Goal: Task Accomplishment & Management: Complete application form

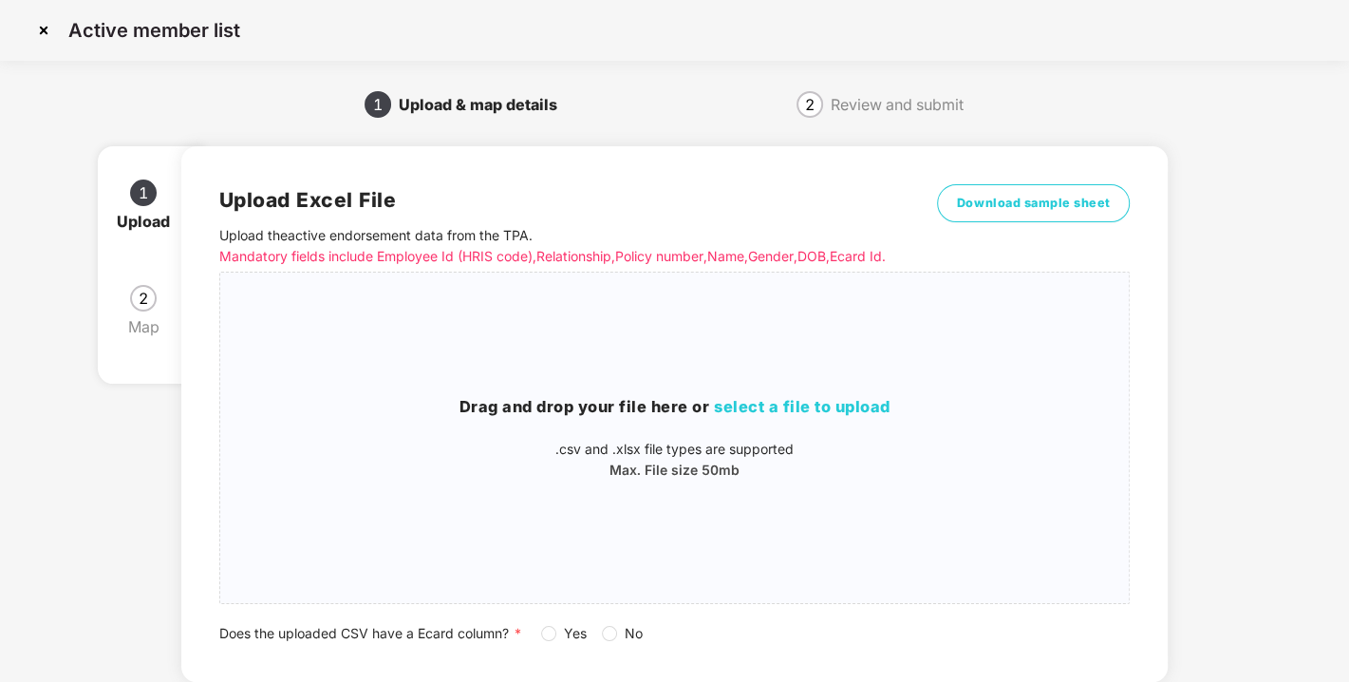
click at [44, 30] on img at bounding box center [43, 30] width 30 height 30
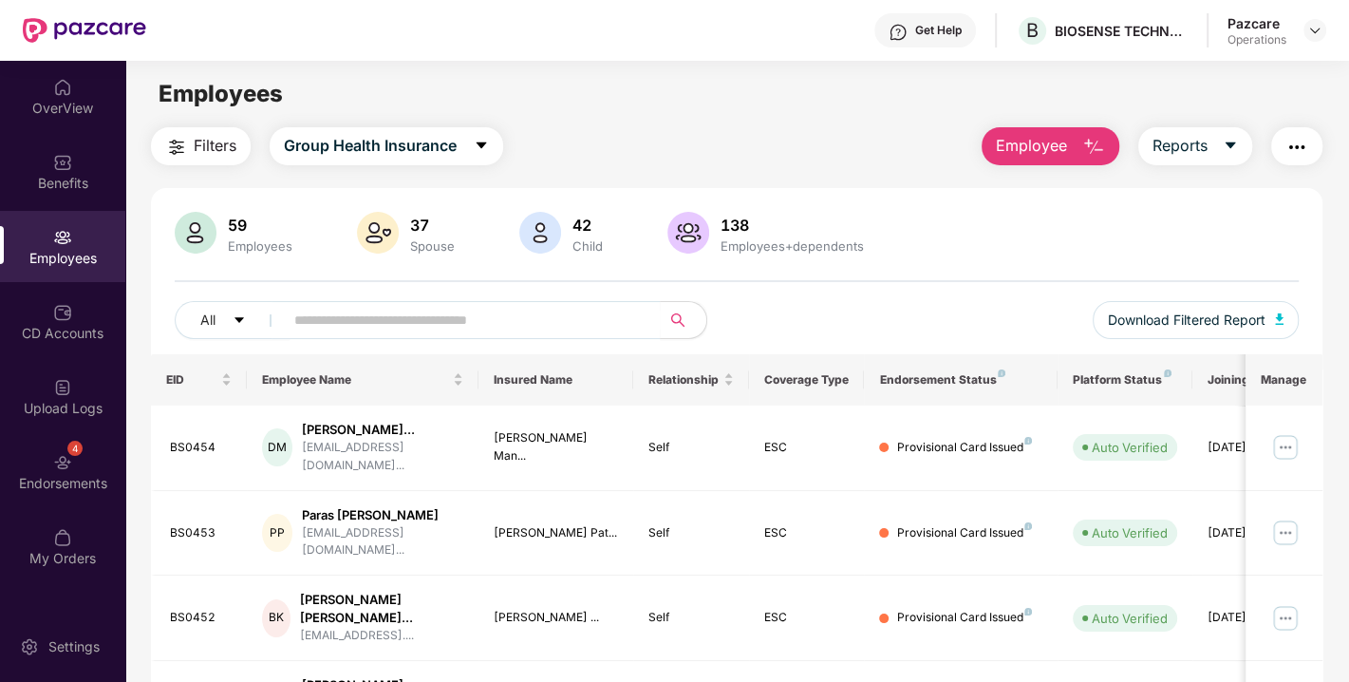
click at [195, 146] on span "Filters" at bounding box center [215, 146] width 43 height 24
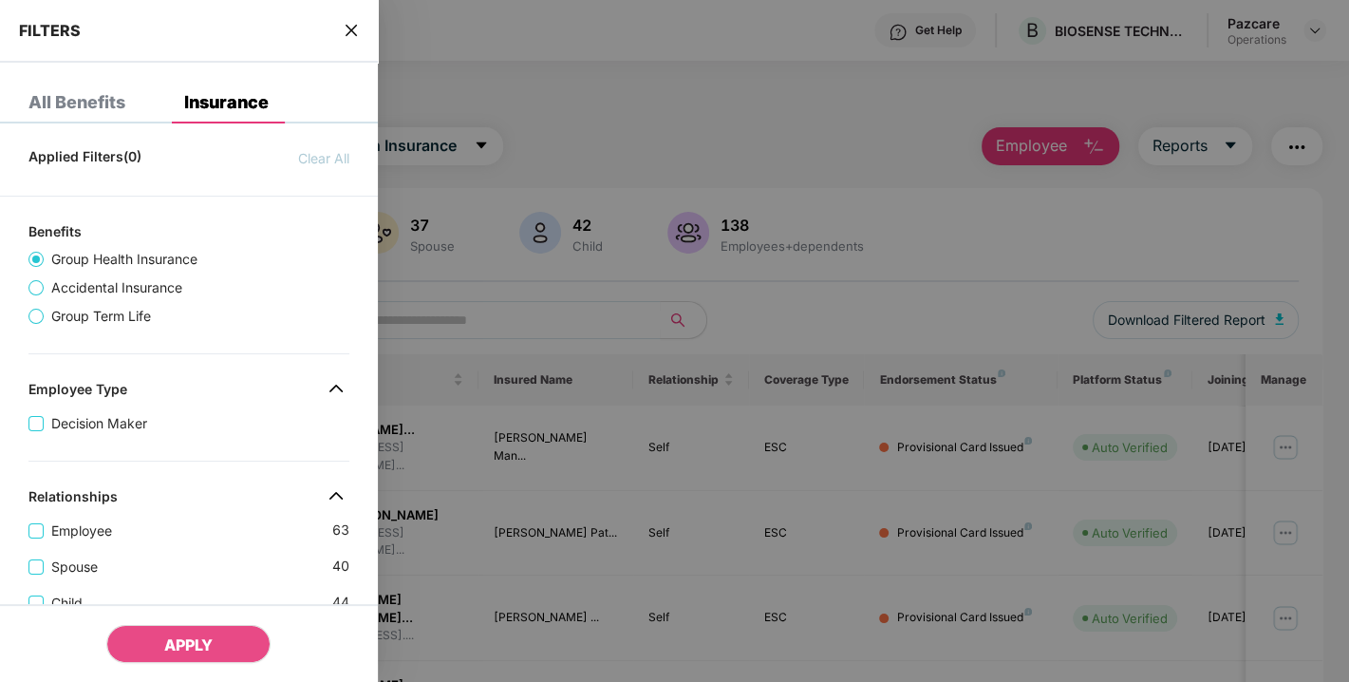
scroll to position [80, 0]
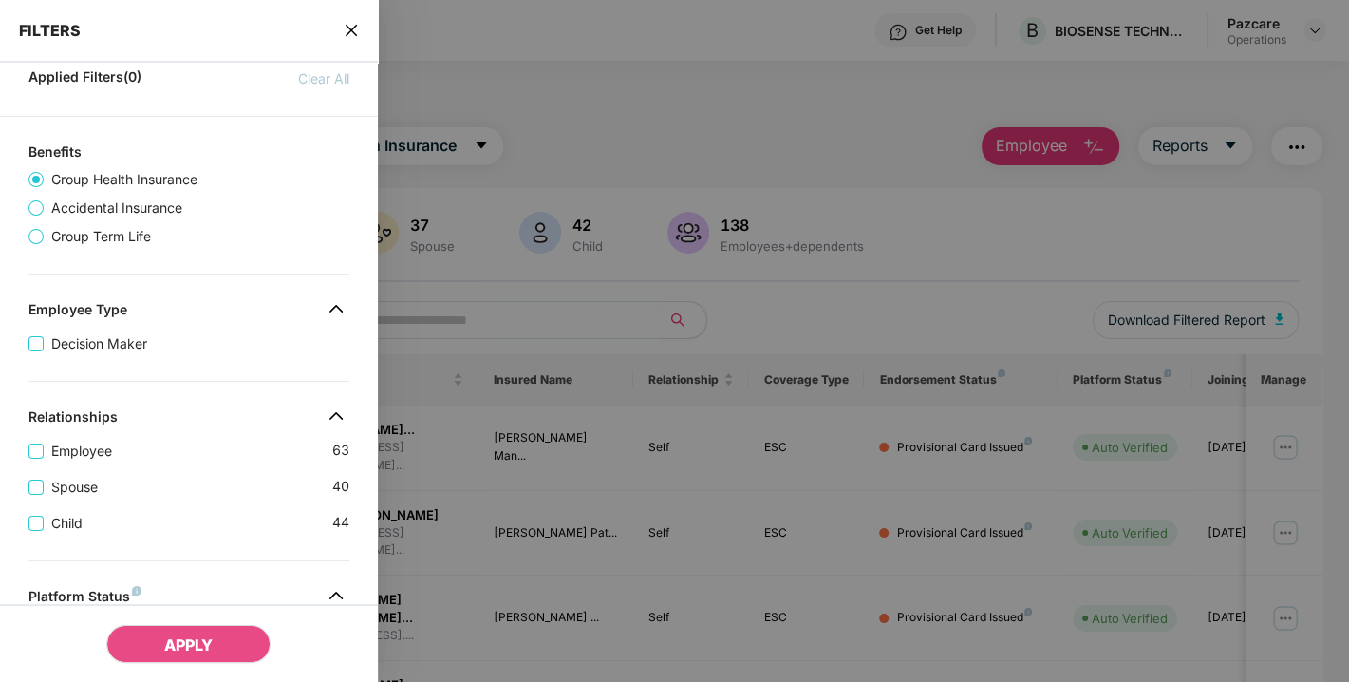
click at [63, 230] on span "Group Term Life" at bounding box center [101, 236] width 115 height 21
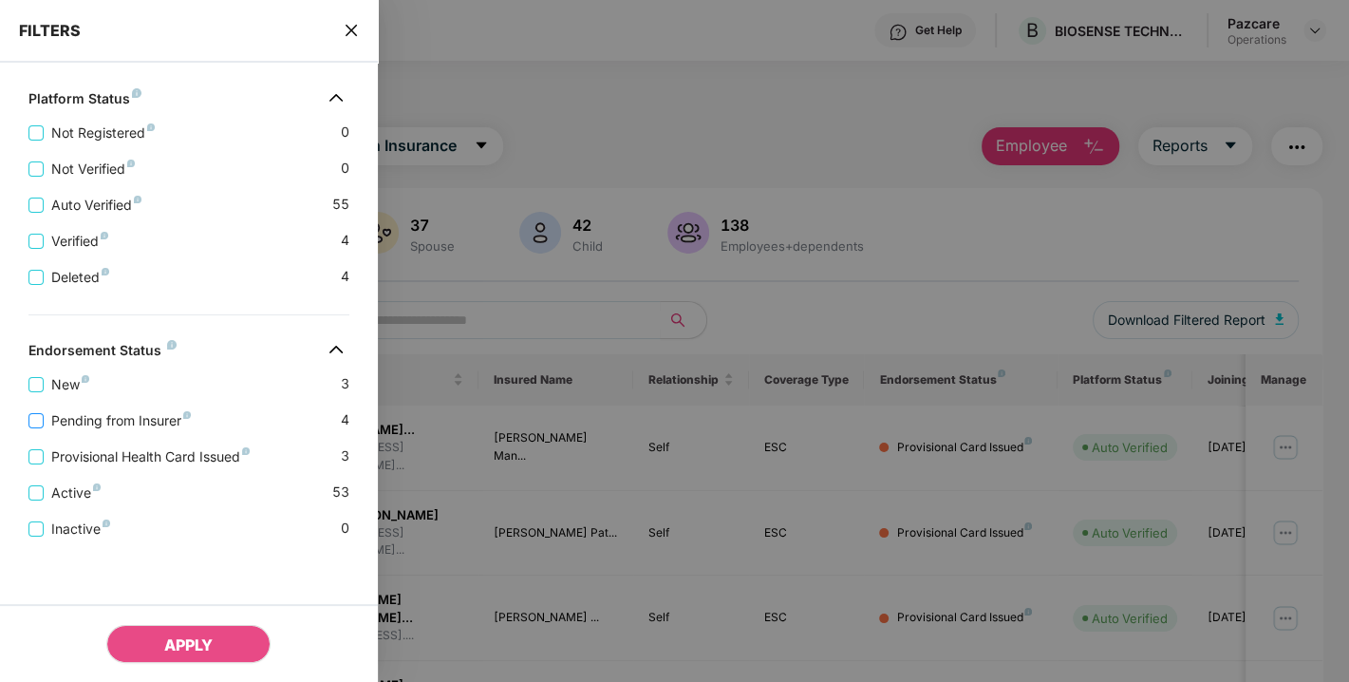
click at [70, 416] on span "Pending from Insurer" at bounding box center [121, 420] width 155 height 21
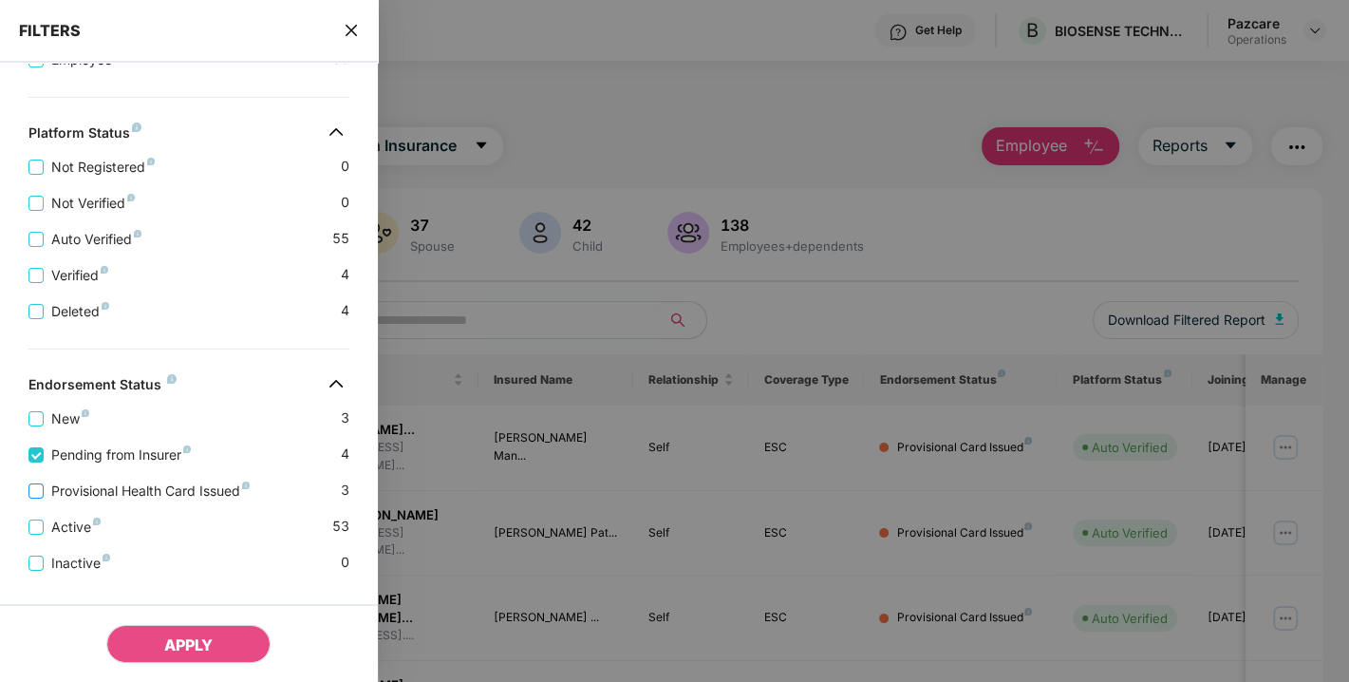
click at [116, 490] on span "Provisional Health Card Issued" at bounding box center [151, 490] width 214 height 21
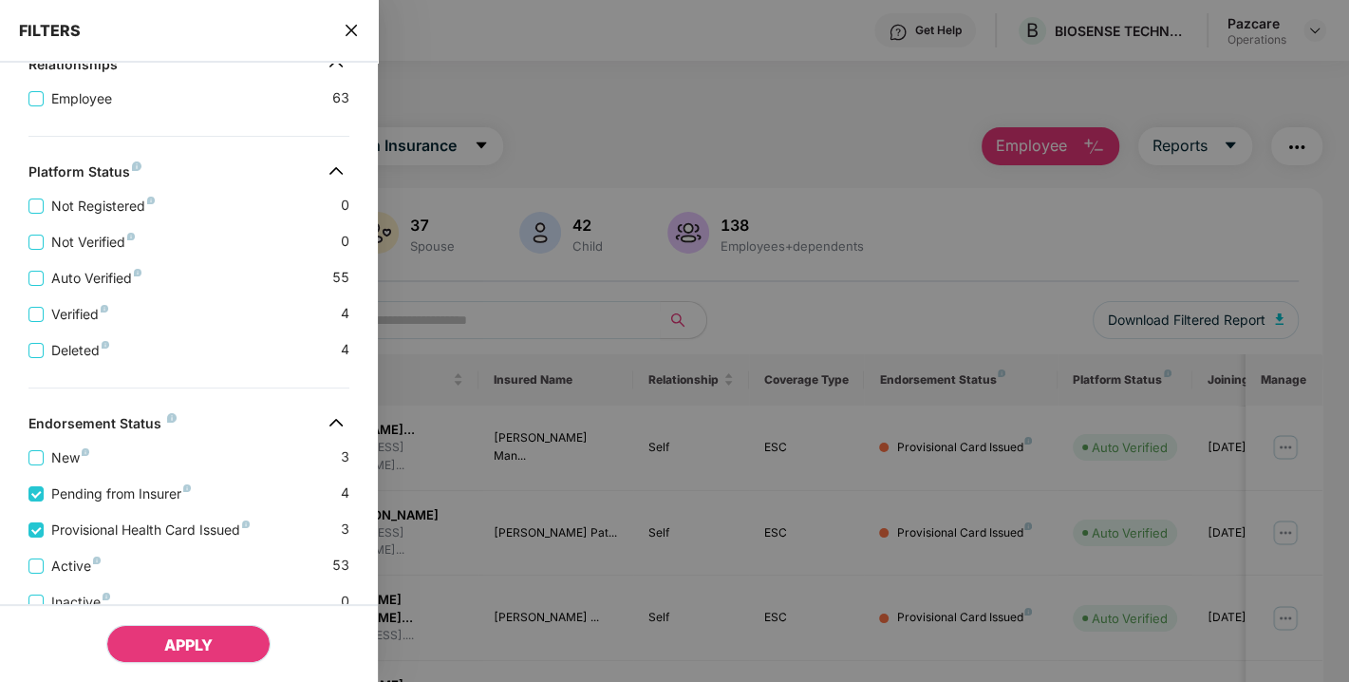
click at [162, 646] on button "APPLY" at bounding box center [188, 644] width 164 height 38
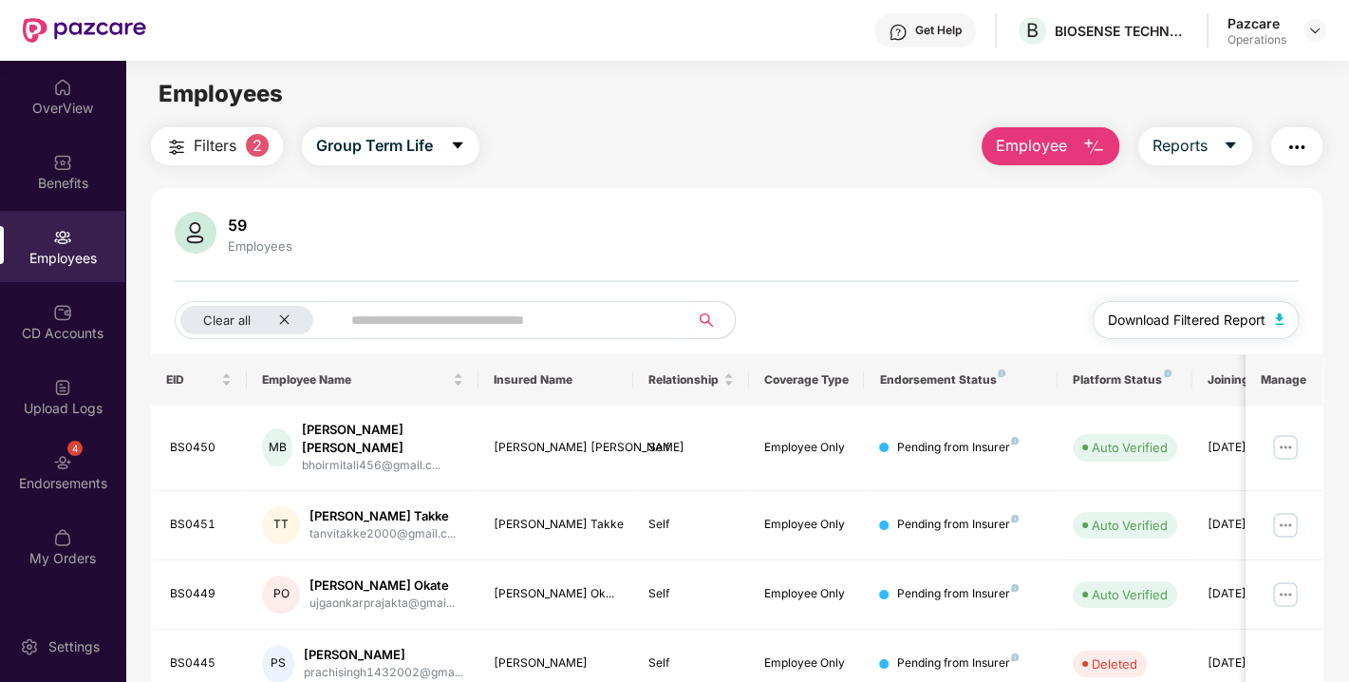
click at [1274, 310] on button "Download Filtered Report" at bounding box center [1196, 320] width 207 height 38
click at [1294, 145] on img "button" at bounding box center [1296, 147] width 23 height 23
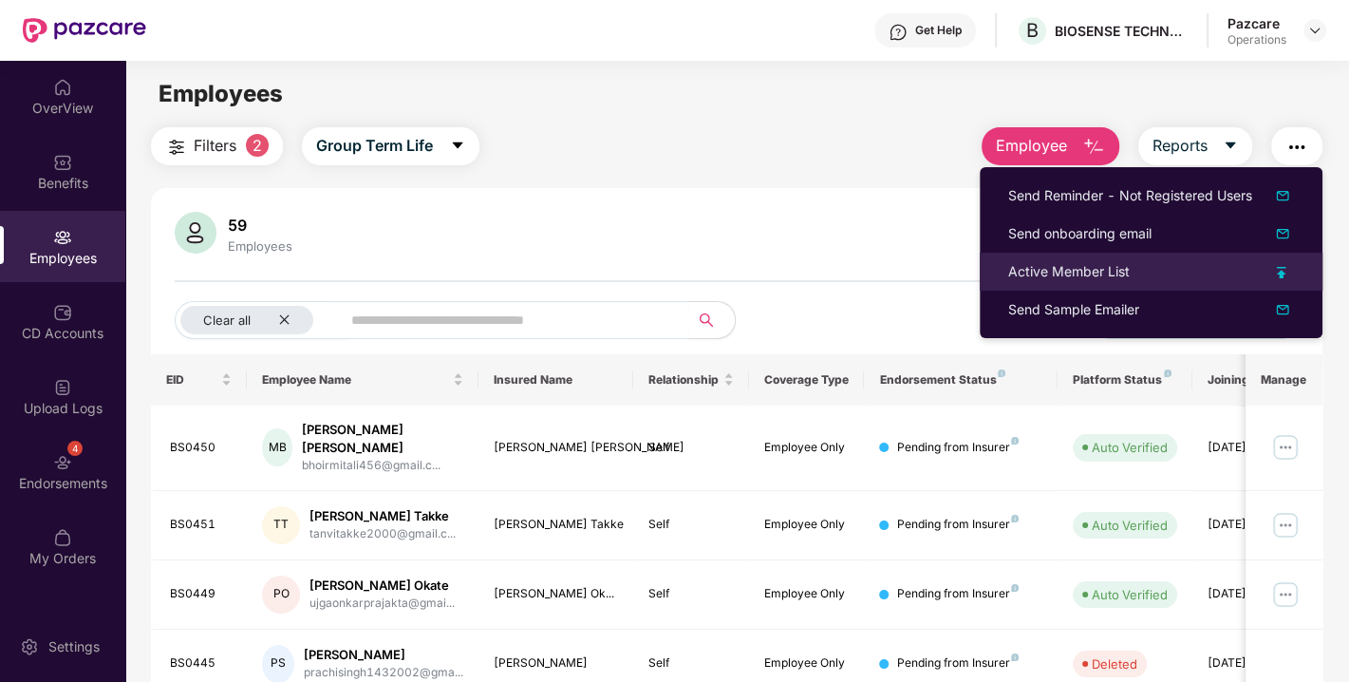
click at [1077, 254] on li "Active Member List" at bounding box center [1151, 272] width 343 height 38
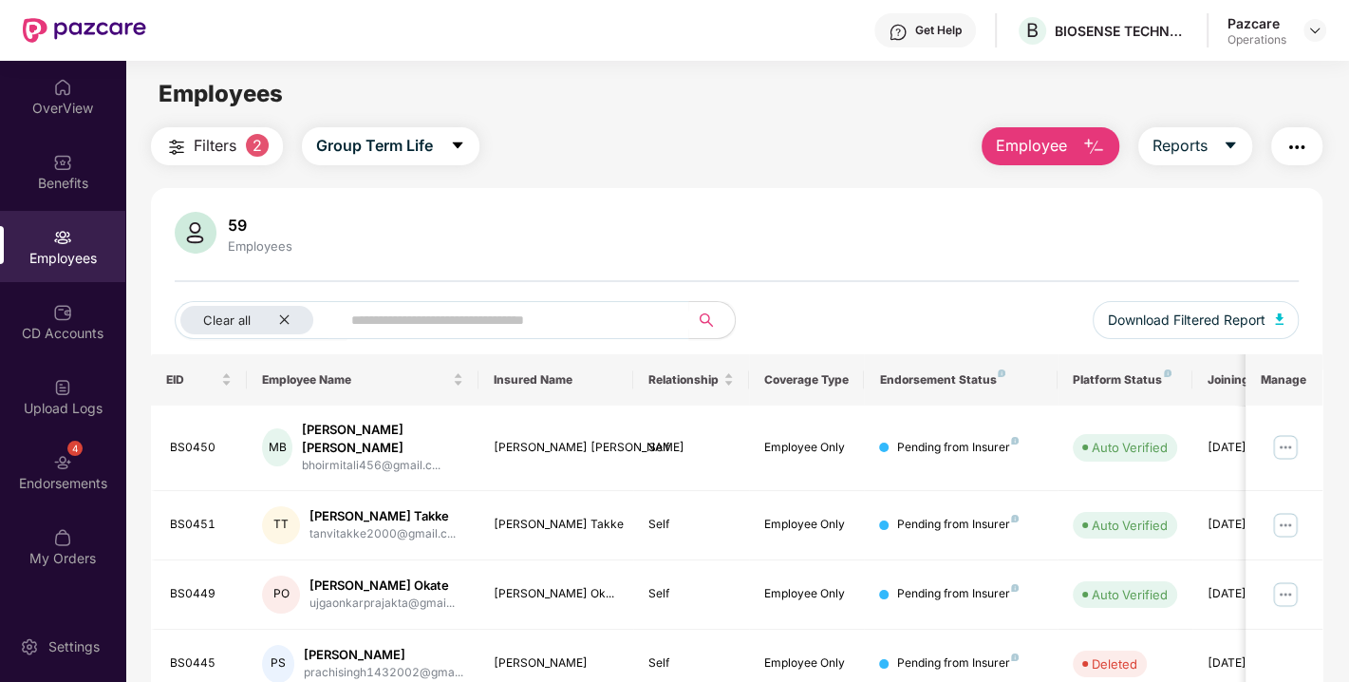
click at [1304, 141] on img "button" at bounding box center [1296, 147] width 23 height 23
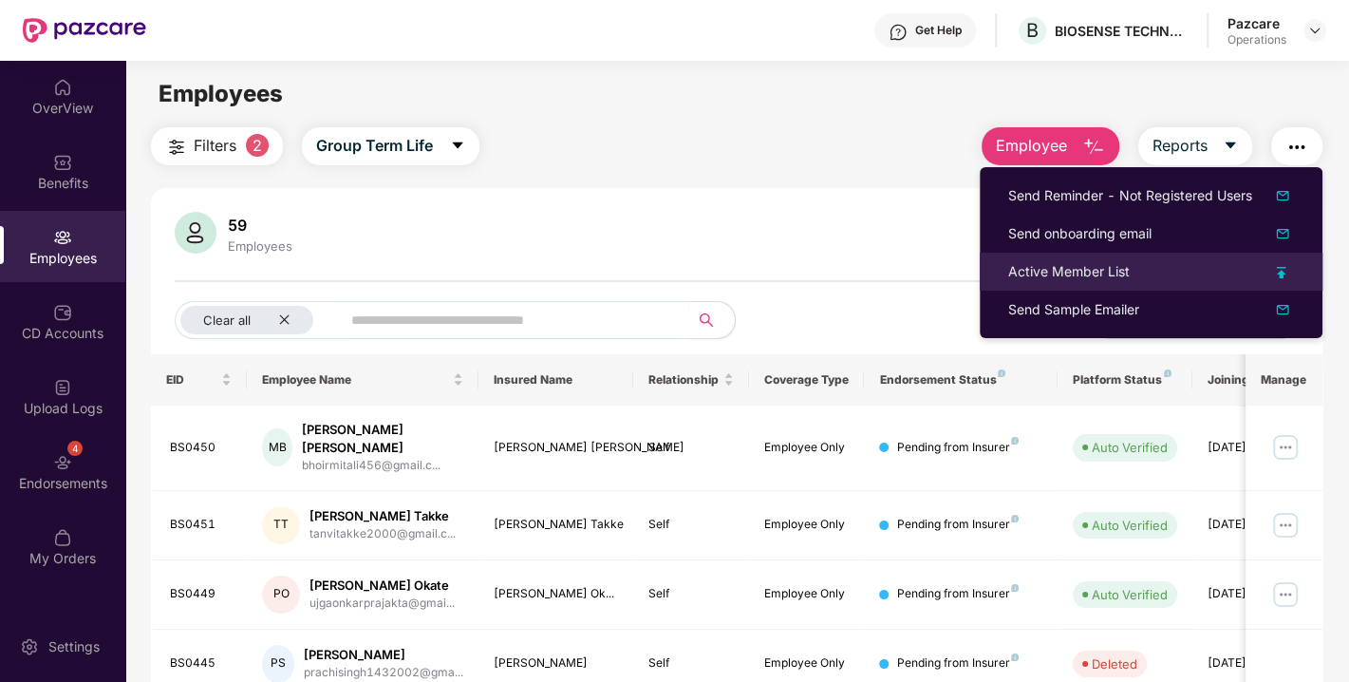
click at [1065, 266] on div "Active Member List" at bounding box center [1069, 271] width 122 height 21
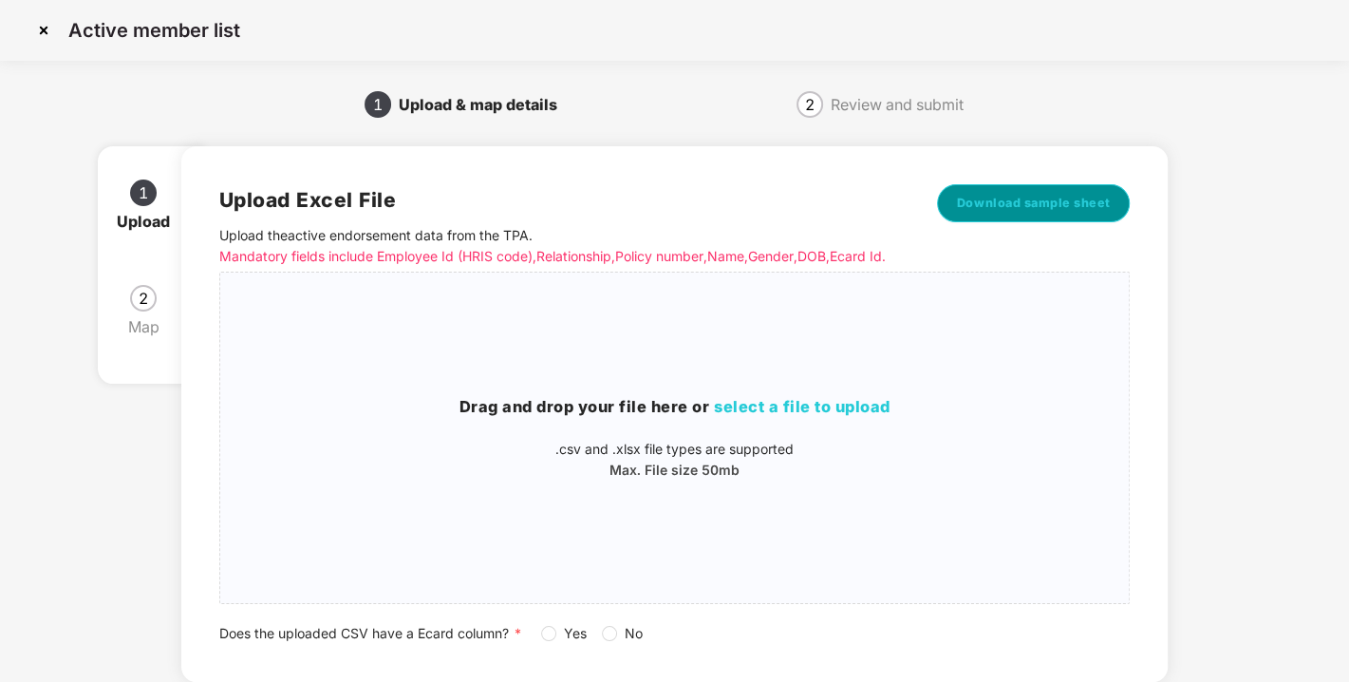
click at [979, 199] on span "Download sample sheet" at bounding box center [1034, 203] width 154 height 19
click at [757, 416] on span "select a file to upload" at bounding box center [802, 406] width 177 height 19
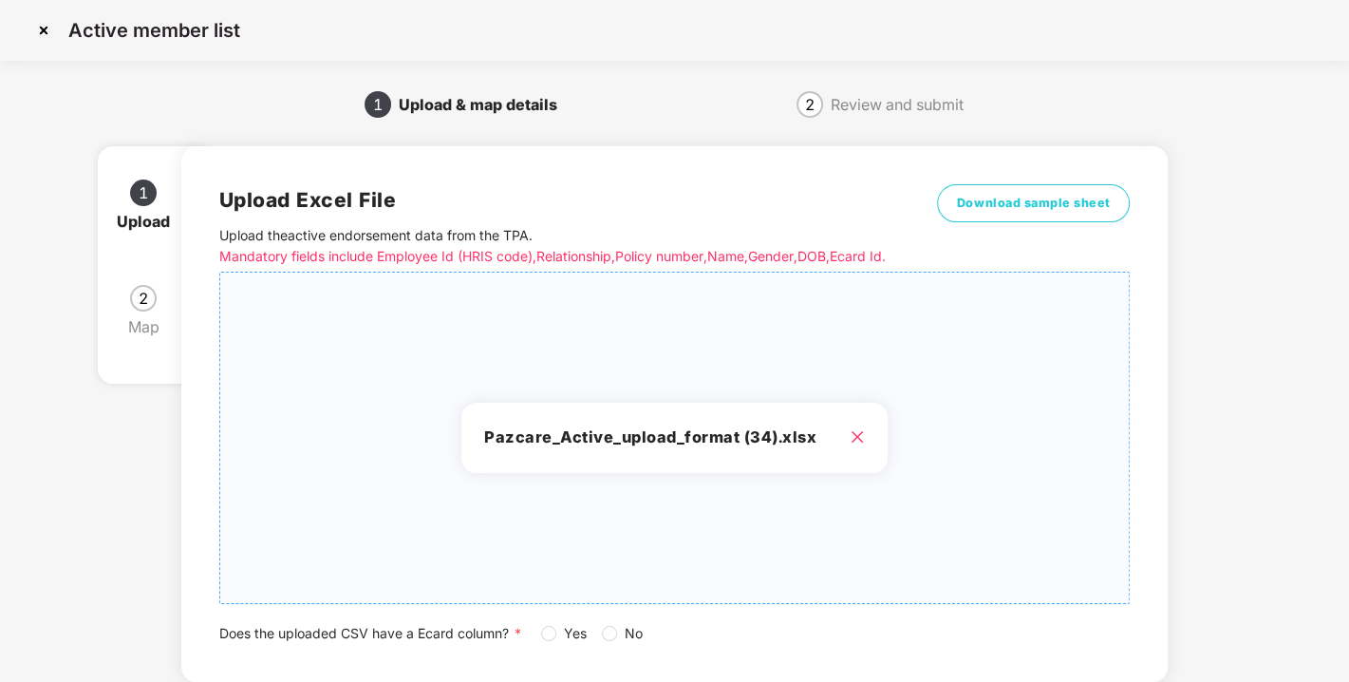
scroll to position [140, 0]
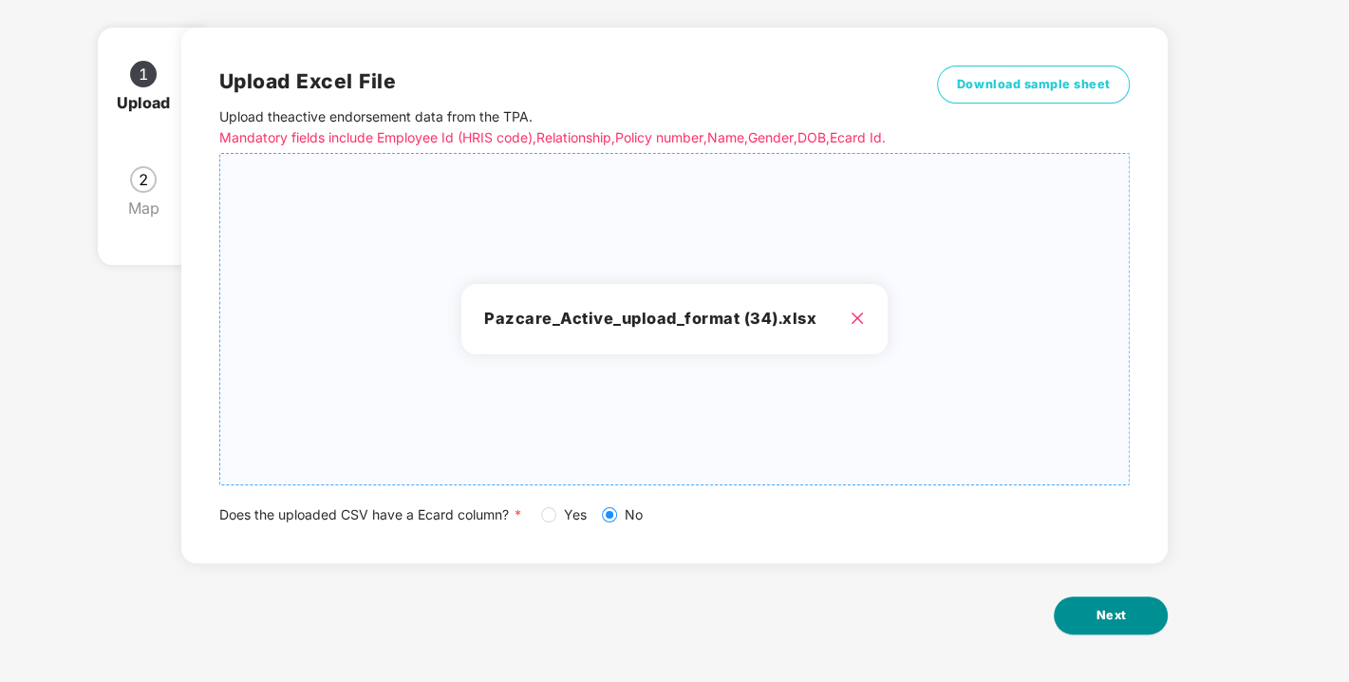
click at [1132, 610] on button "Next" at bounding box center [1111, 615] width 114 height 38
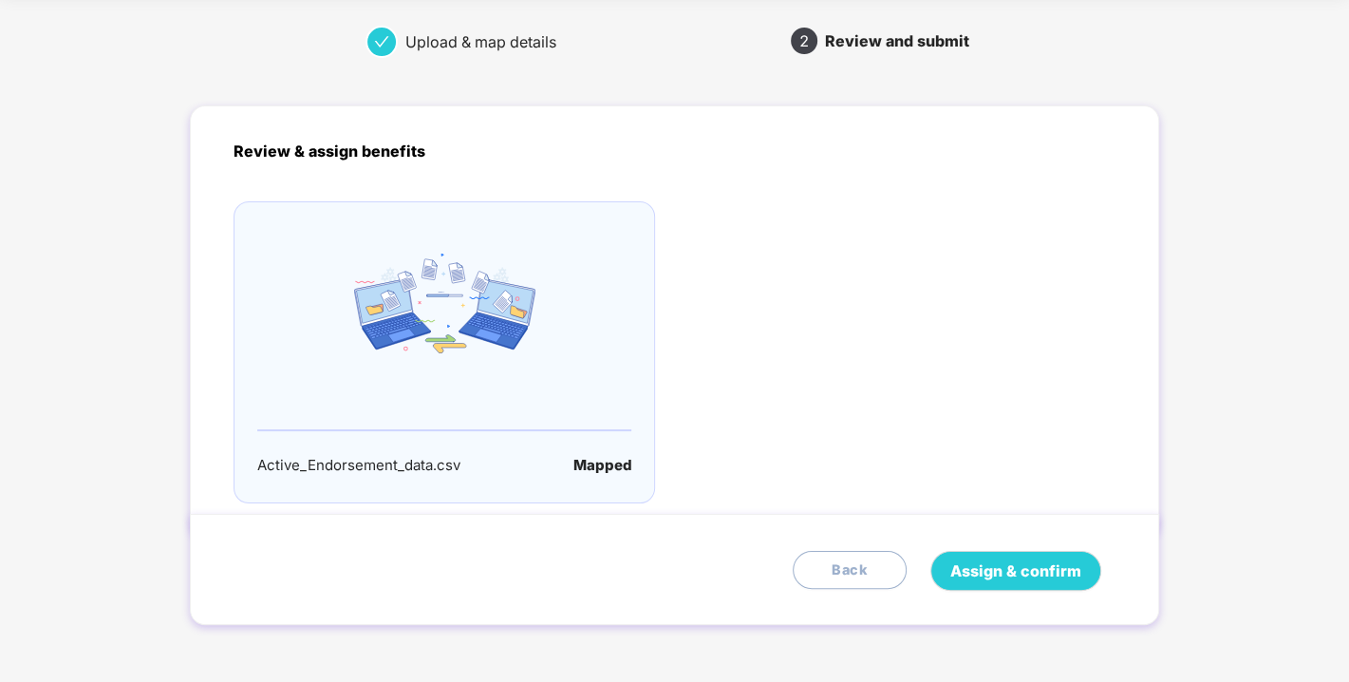
scroll to position [0, 0]
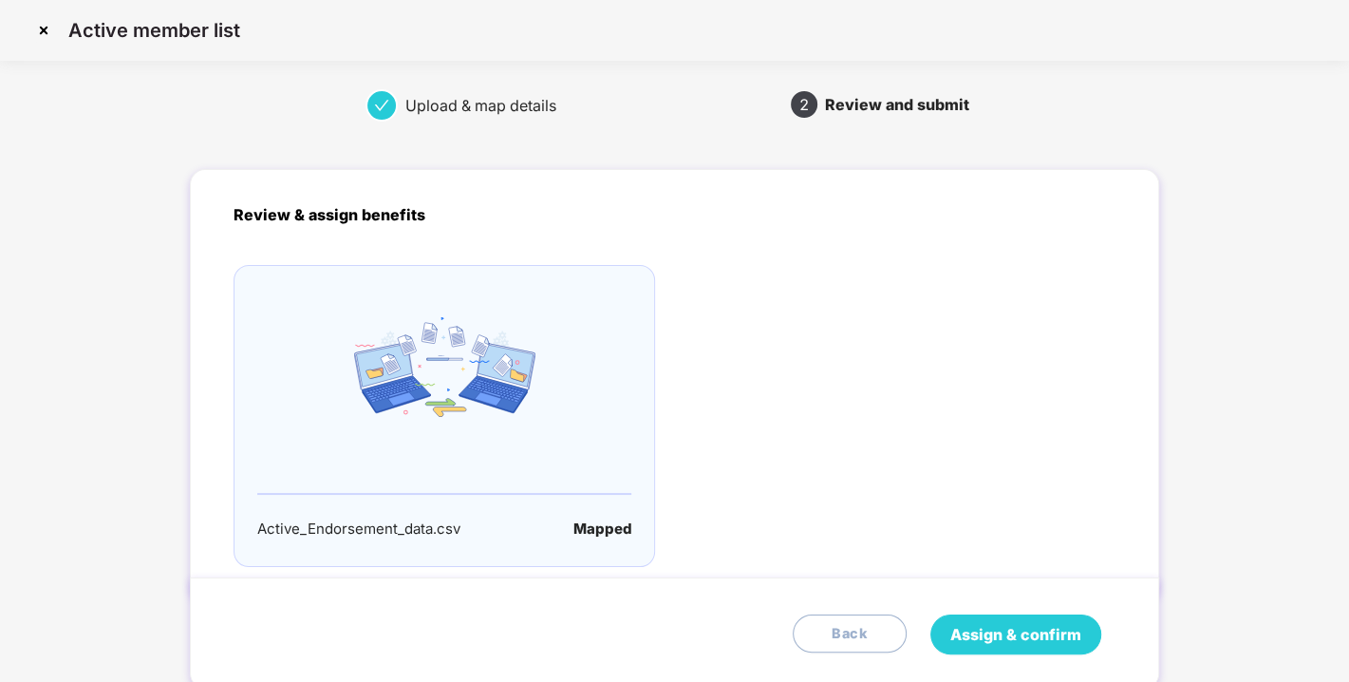
click at [1023, 629] on span "Assign & confirm" at bounding box center [1015, 635] width 131 height 24
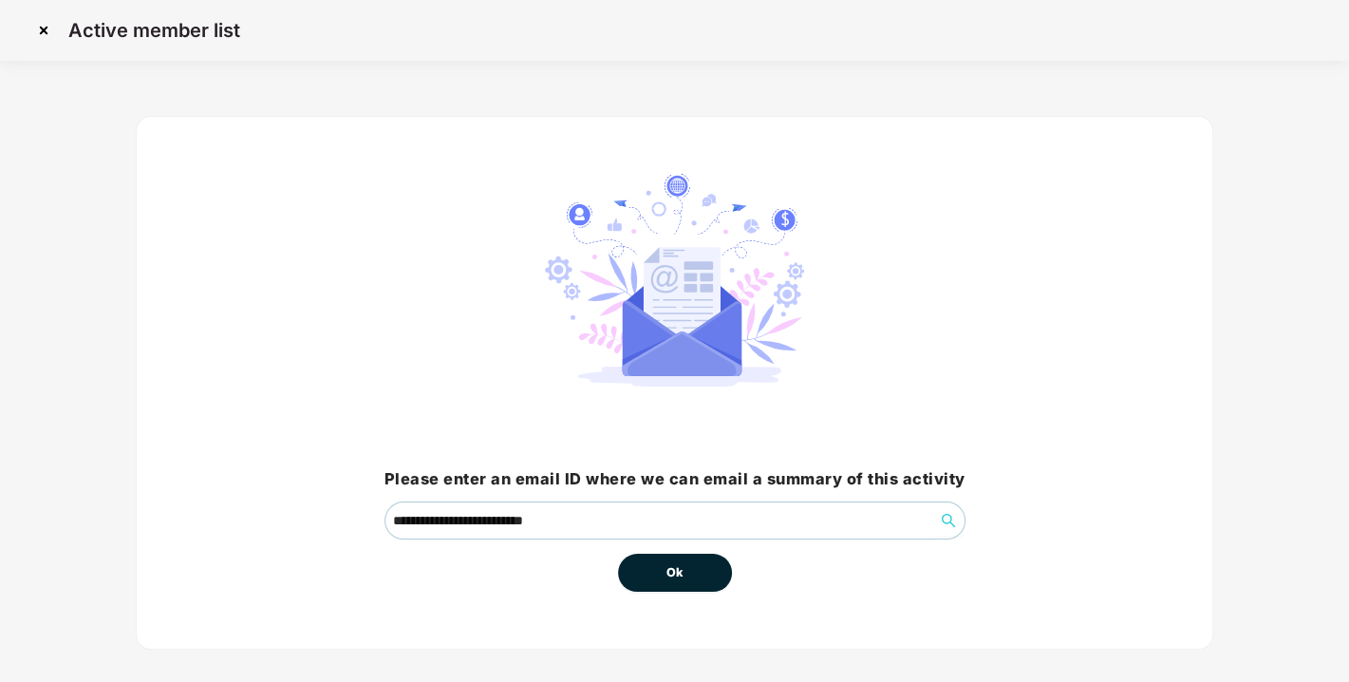
click at [681, 567] on span "Ok" at bounding box center [674, 572] width 17 height 19
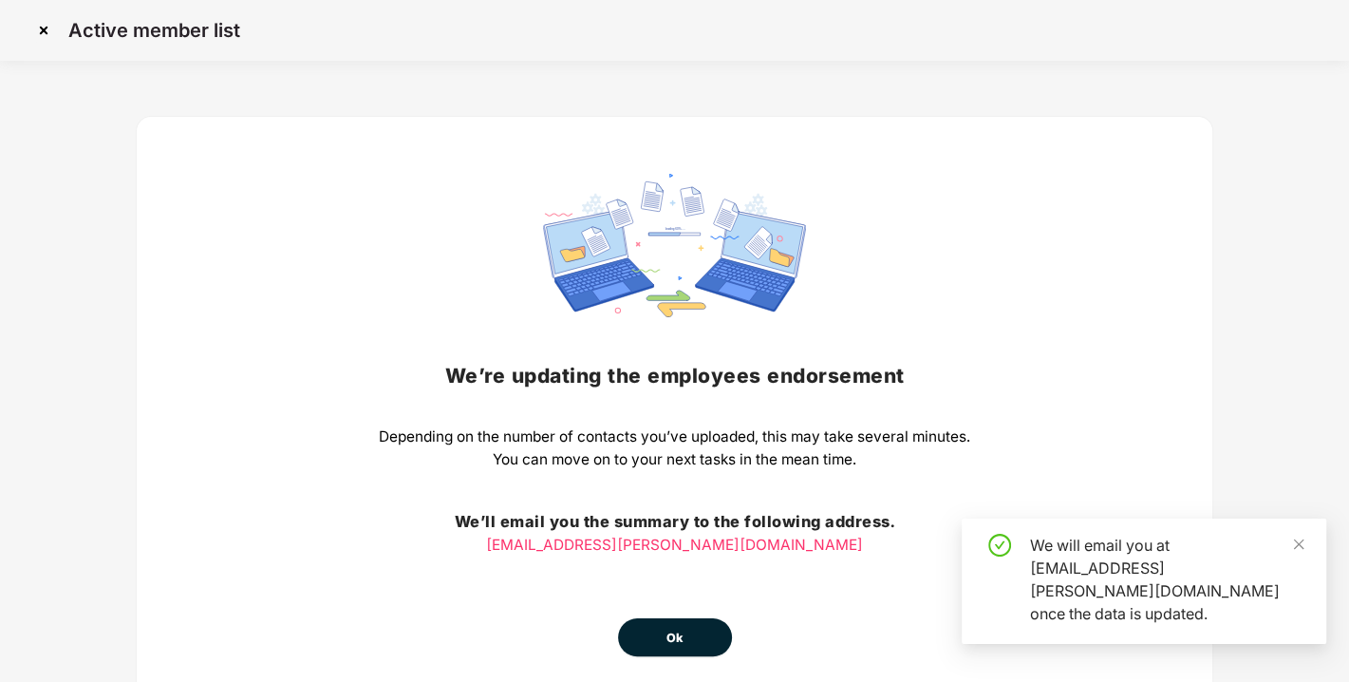
click at [671, 652] on button "Ok" at bounding box center [675, 637] width 114 height 38
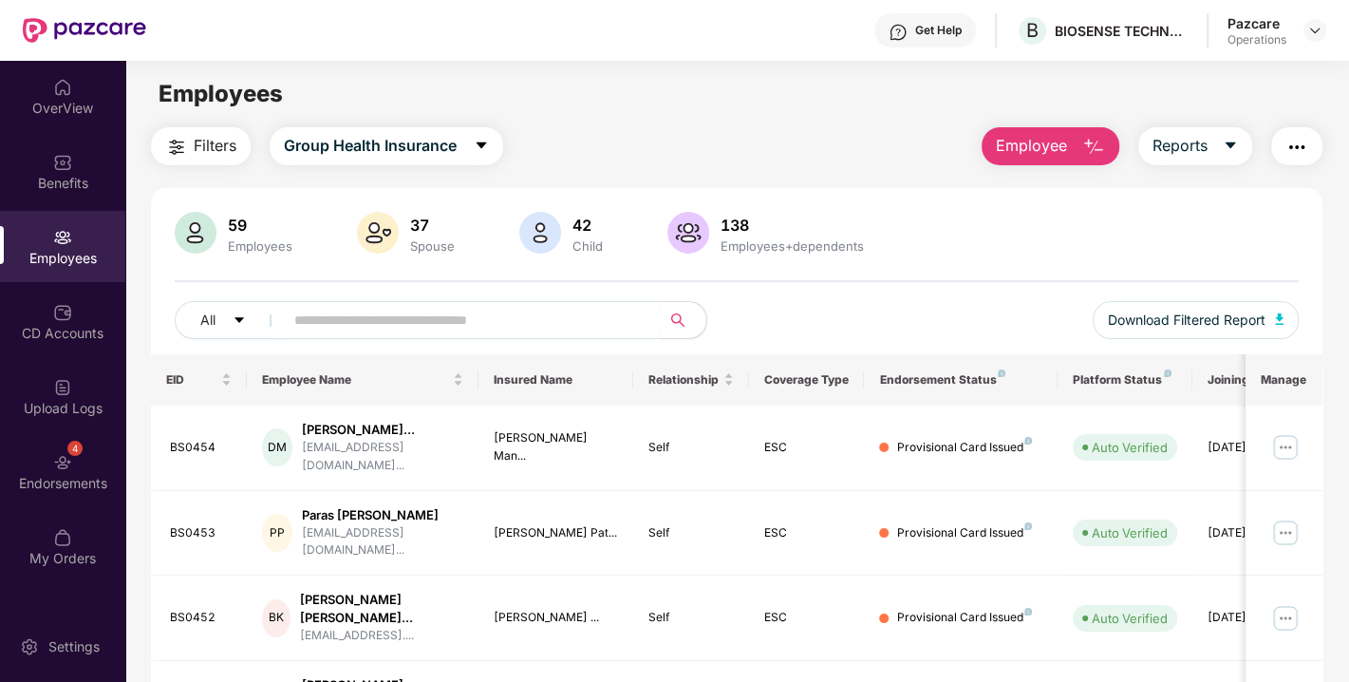
click at [208, 146] on span "Filters" at bounding box center [215, 146] width 43 height 24
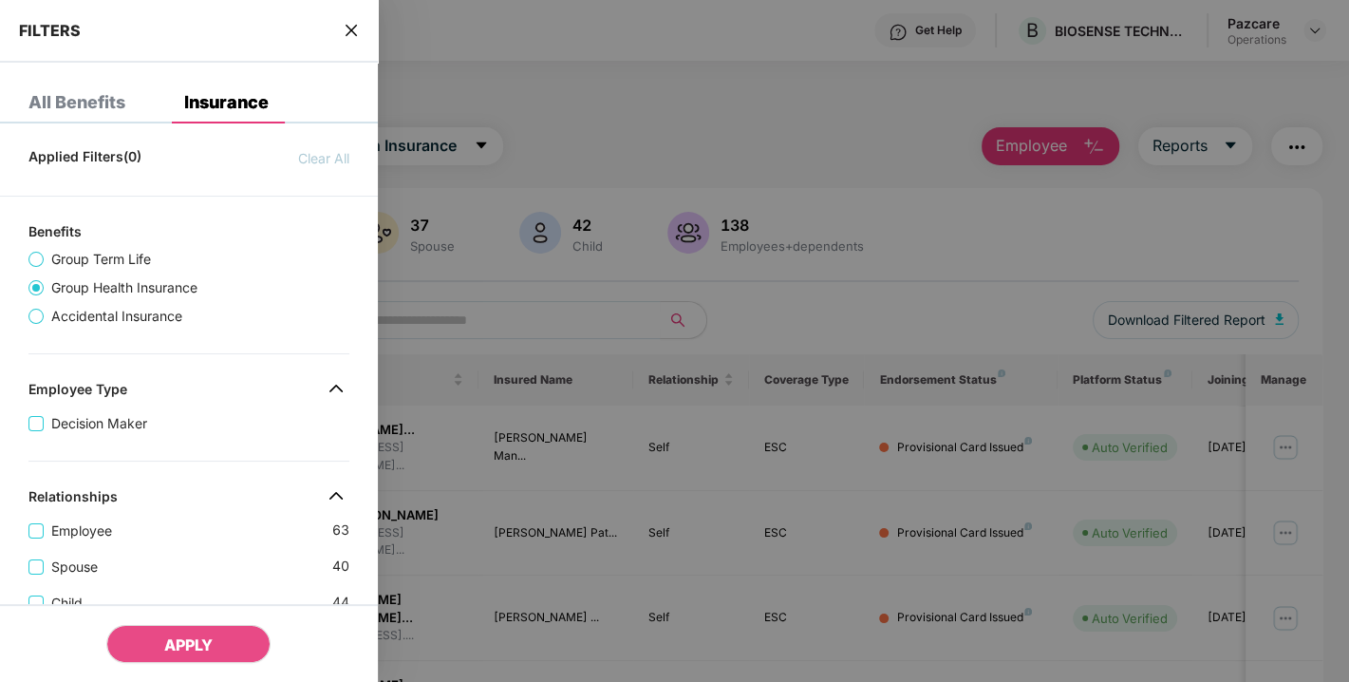
click at [72, 258] on span "Group Term Life" at bounding box center [101, 259] width 115 height 21
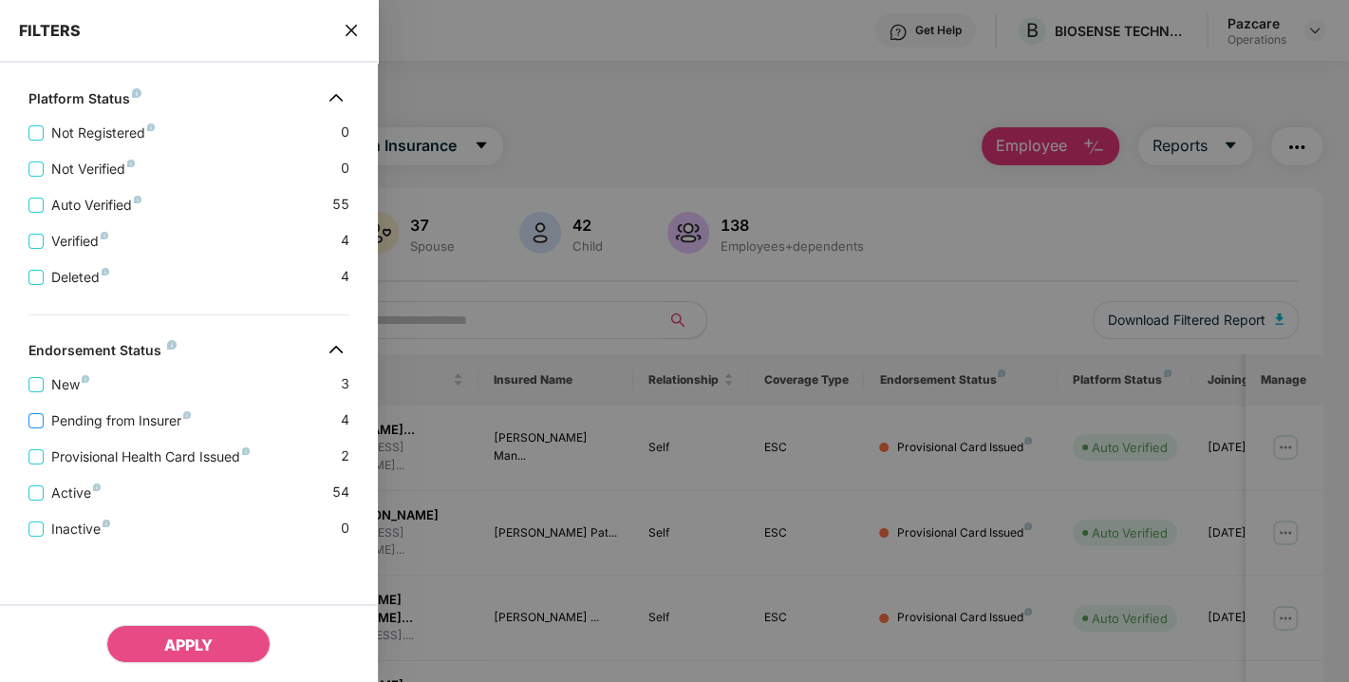
click at [78, 420] on span "Pending from Insurer" at bounding box center [121, 420] width 155 height 21
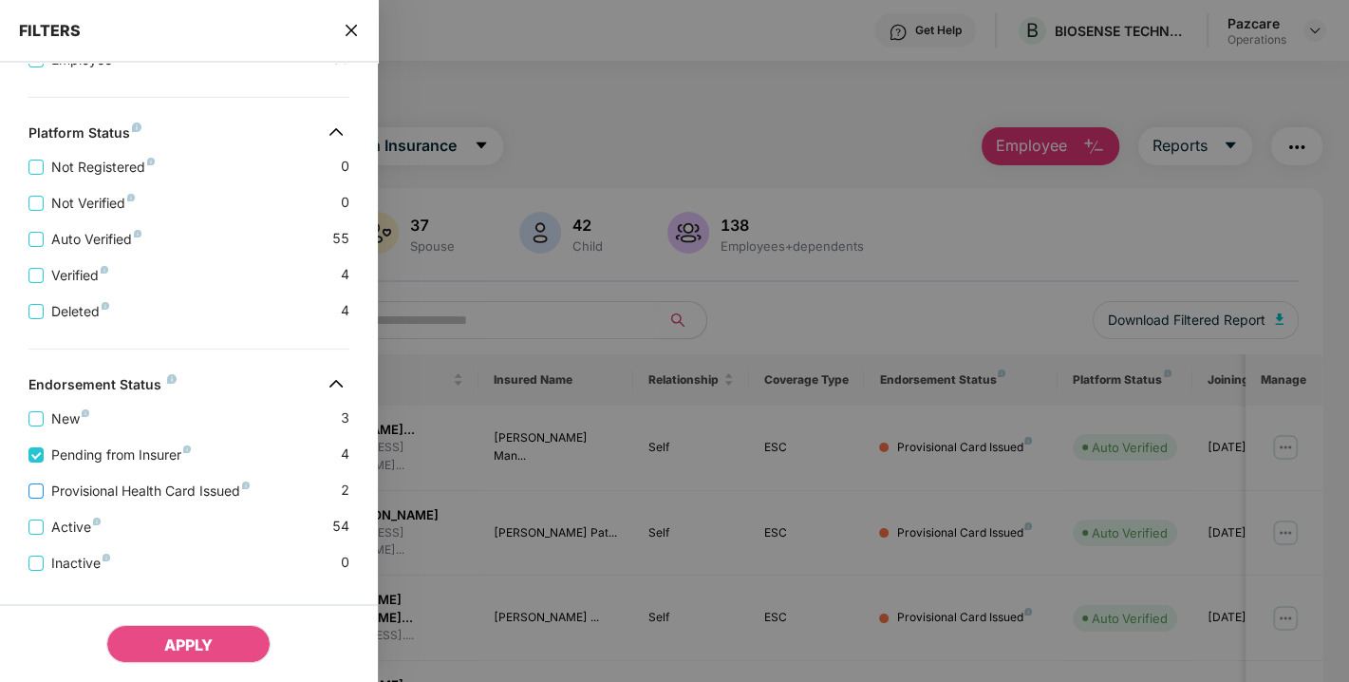
click at [93, 496] on span "Provisional Health Card Issued" at bounding box center [151, 490] width 214 height 21
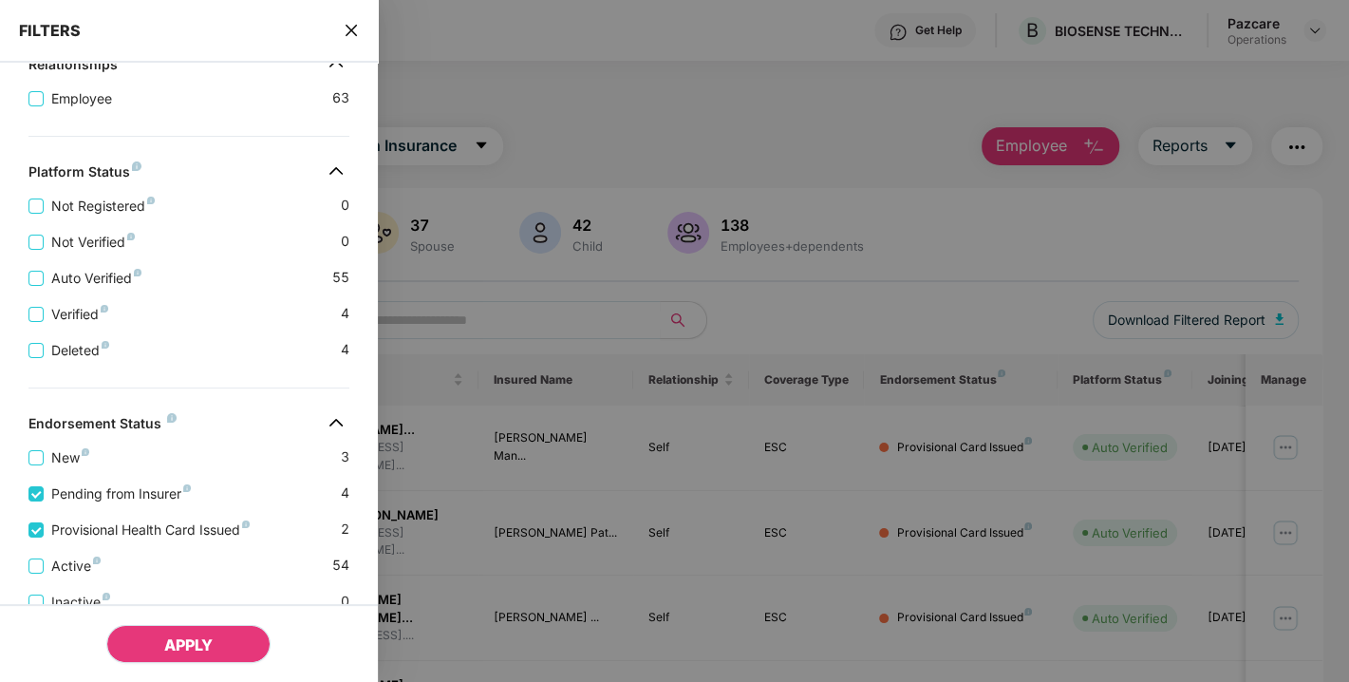
click at [200, 629] on button "APPLY" at bounding box center [188, 644] width 164 height 38
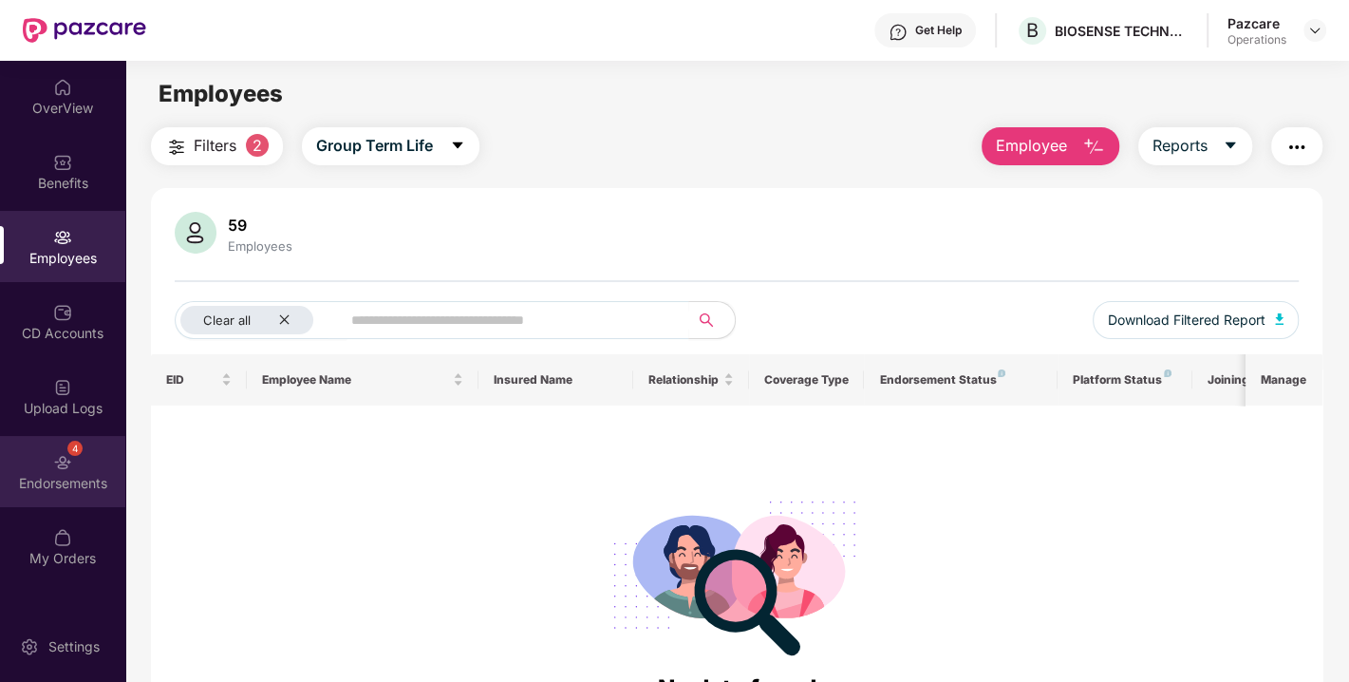
click at [45, 481] on div "Endorsements" at bounding box center [62, 483] width 125 height 19
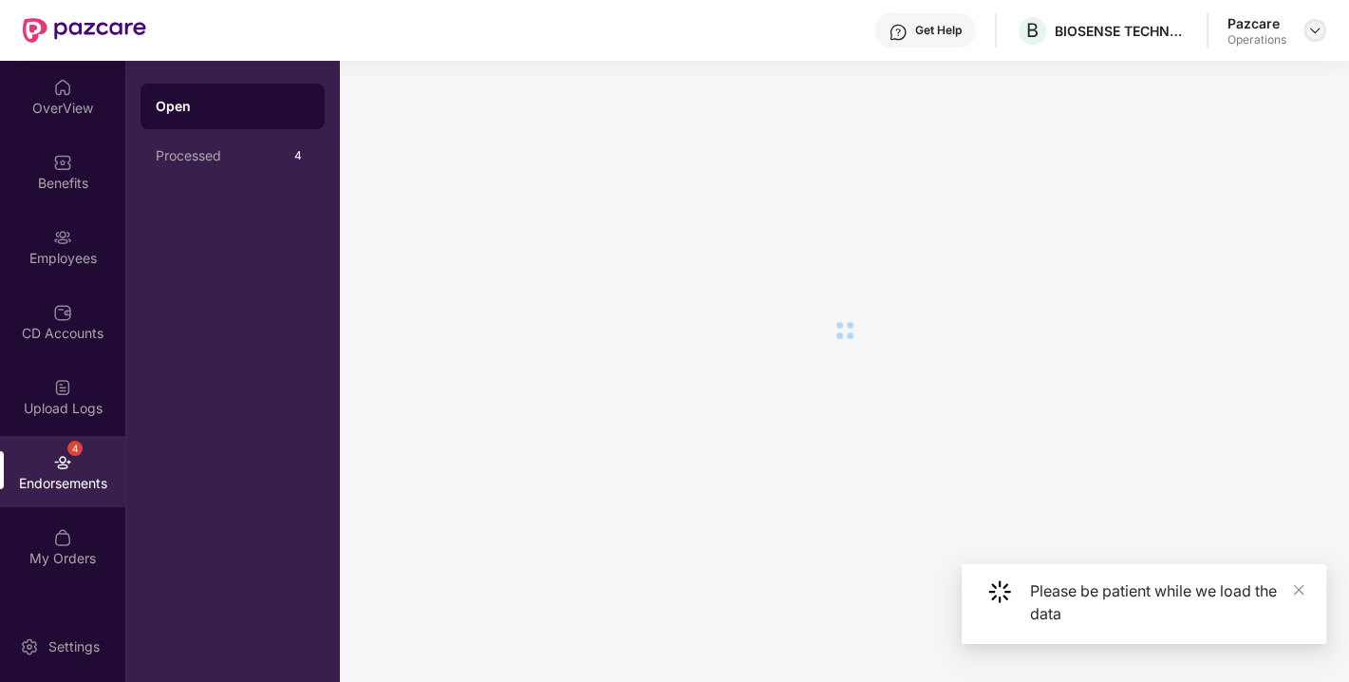
click at [1312, 31] on img at bounding box center [1314, 30] width 15 height 15
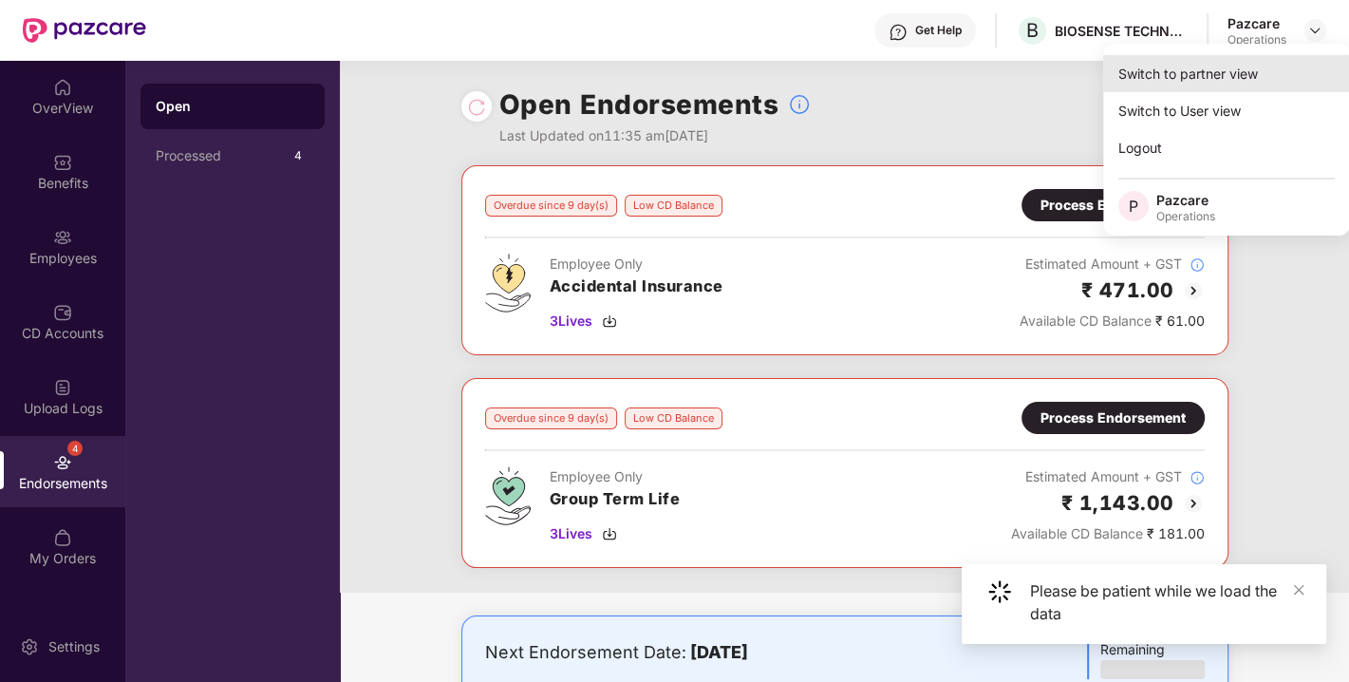
click at [1215, 58] on div "Switch to partner view" at bounding box center [1226, 73] width 247 height 37
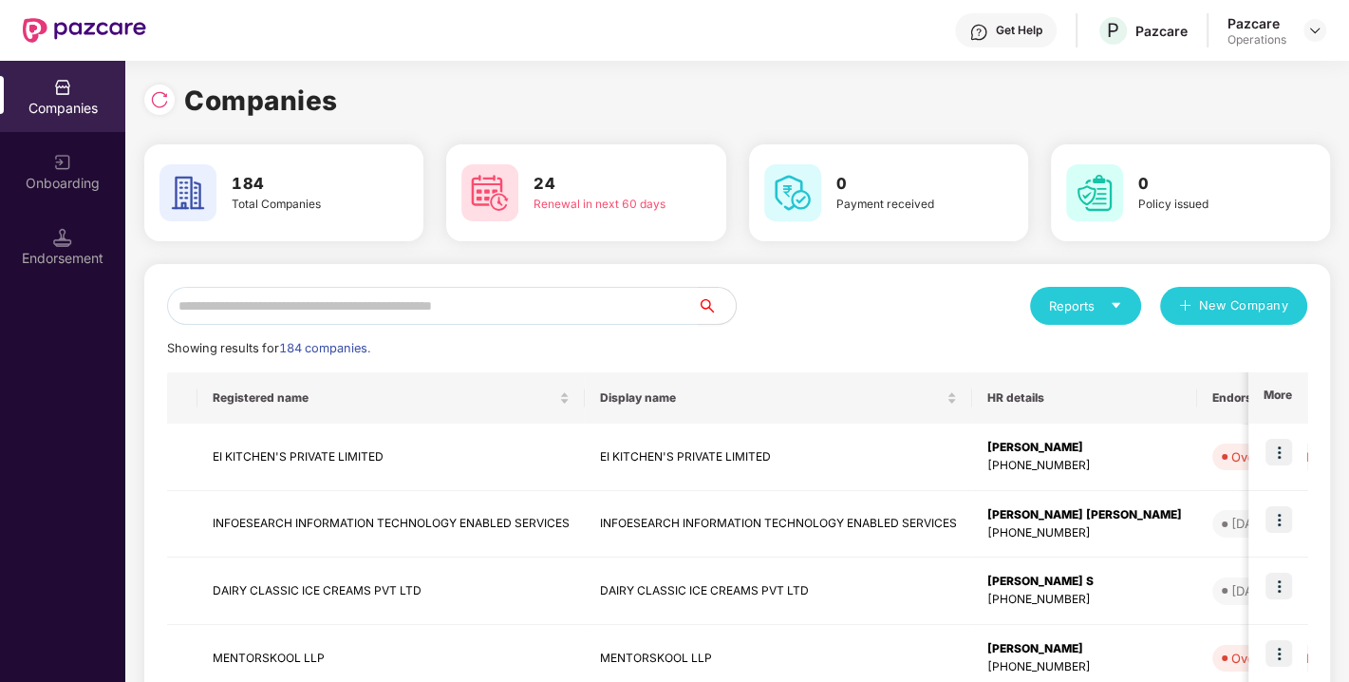
click at [391, 305] on input "text" at bounding box center [432, 306] width 531 height 38
